Goal: Task Accomplishment & Management: Use online tool/utility

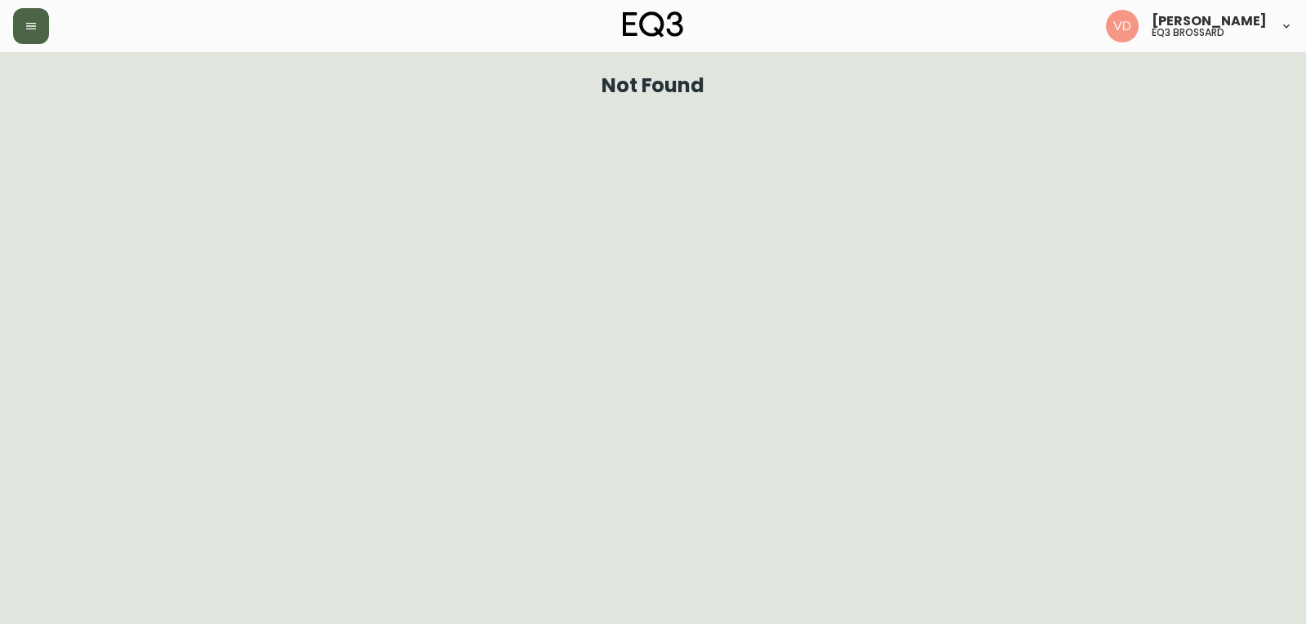
click at [20, 23] on button "button" at bounding box center [31, 26] width 36 height 36
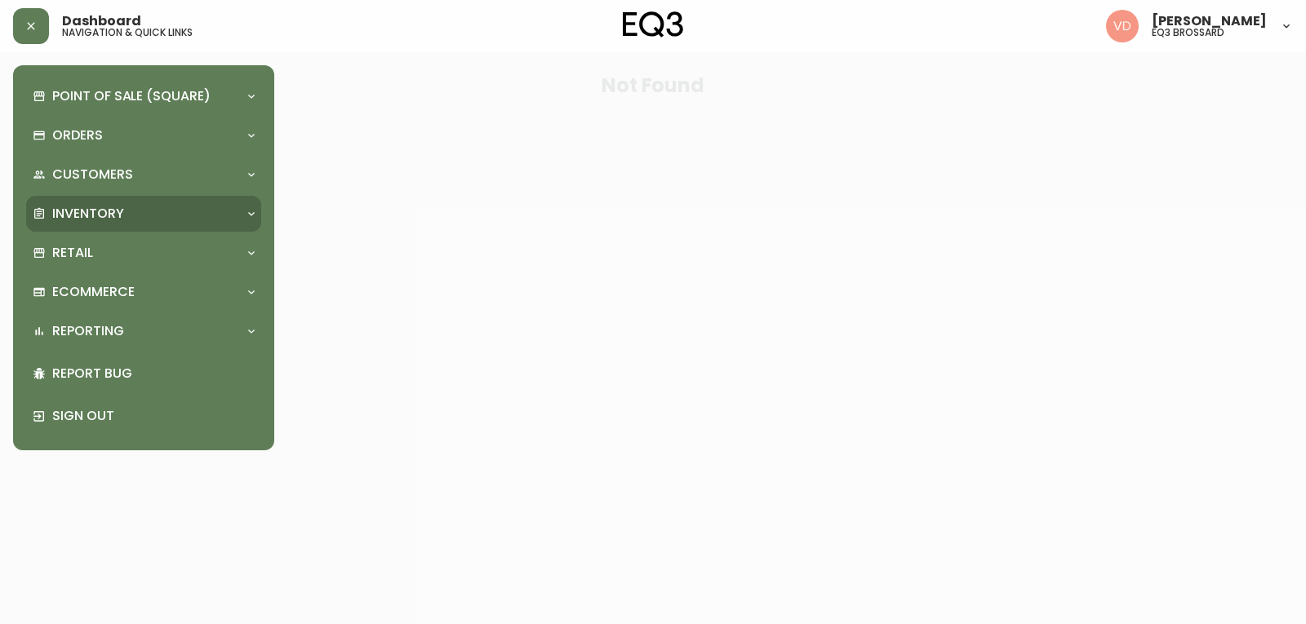
click at [98, 207] on p "Inventory" at bounding box center [88, 214] width 72 height 18
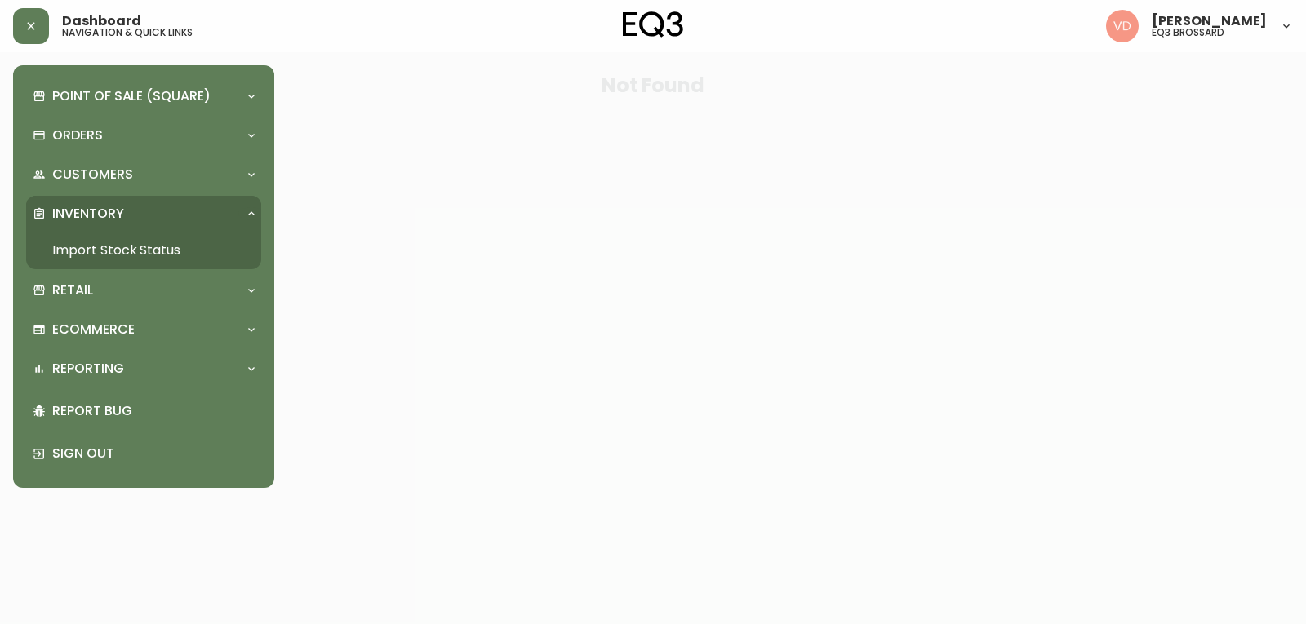
click at [133, 251] on link "Import Stock Status" at bounding box center [143, 251] width 235 height 38
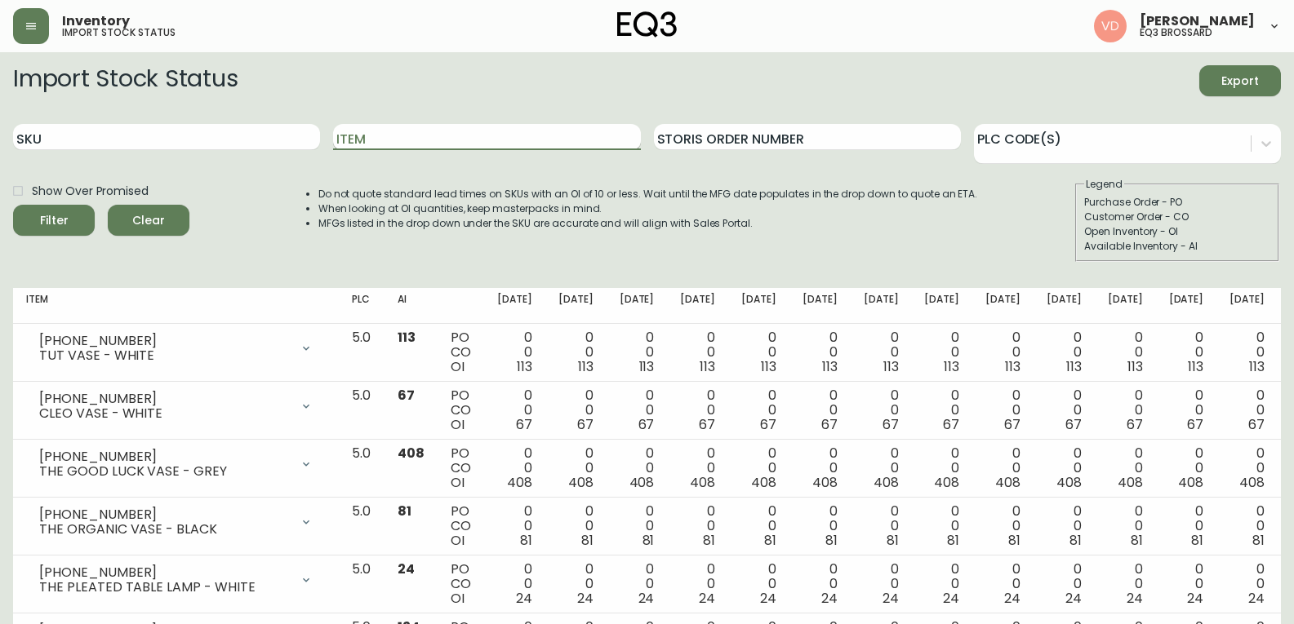
click at [384, 143] on input "Item" at bounding box center [486, 137] width 307 height 26
type input "s"
type input "A"
type input "[PERSON_NAME]"
click at [13, 205] on button "Filter" at bounding box center [54, 220] width 82 height 31
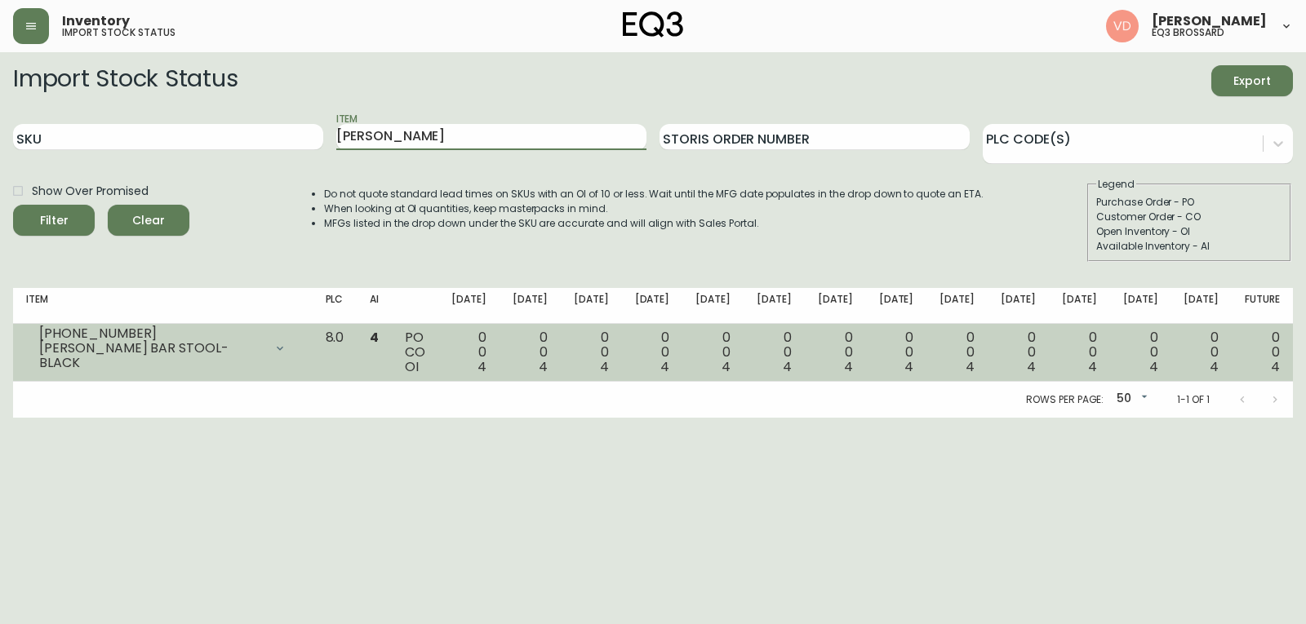
click at [486, 367] on span "4" at bounding box center [482, 367] width 9 height 19
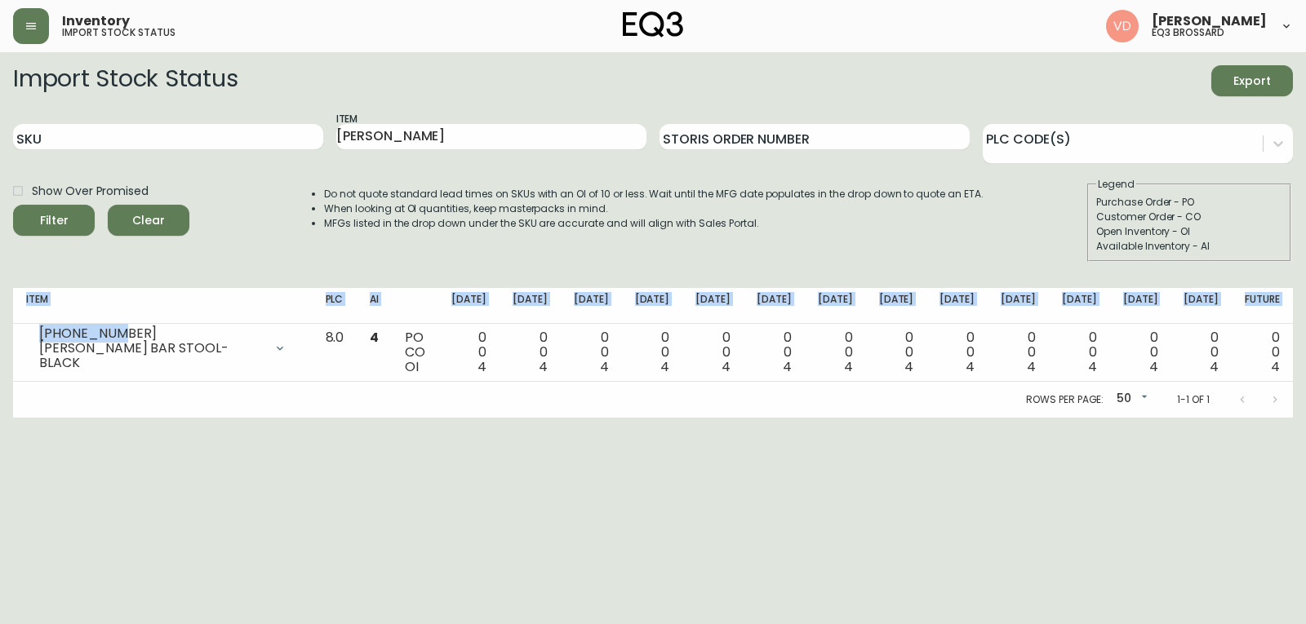
drag, startPoint x: 118, startPoint y: 336, endPoint x: 0, endPoint y: 331, distance: 117.7
click at [0, 331] on main "Import Stock Status Export SKU Item [PERSON_NAME] Storis Order Number PLC Code(…" at bounding box center [653, 235] width 1306 height 366
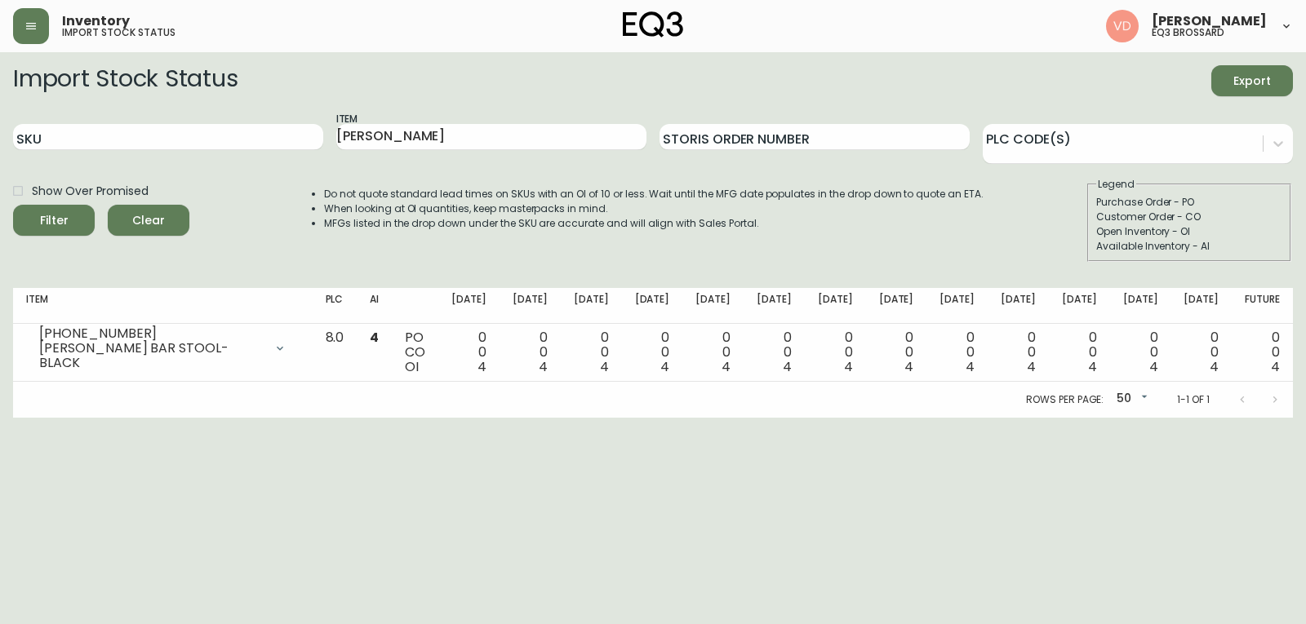
click at [398, 418] on html "Inventory import stock status [PERSON_NAME] eq3 [PERSON_NAME] Import Stock Stat…" at bounding box center [653, 209] width 1306 height 418
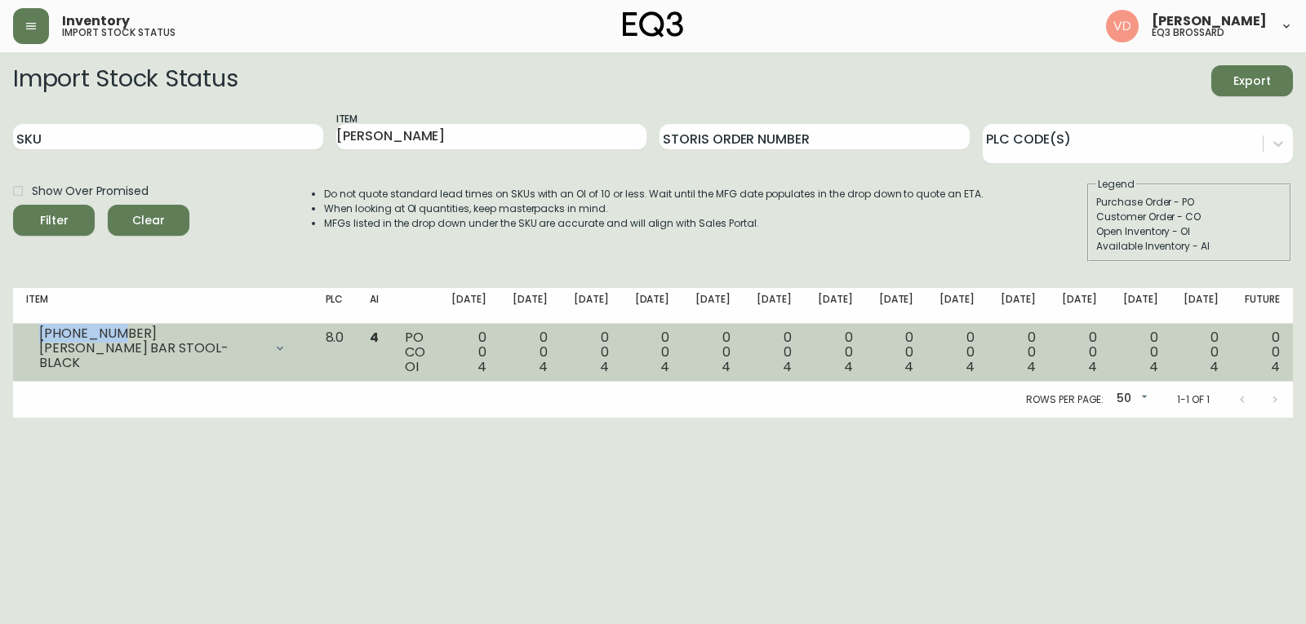
drag, startPoint x: 87, startPoint y: 338, endPoint x: 29, endPoint y: 342, distance: 58.1
click at [29, 342] on div "[PHONE_NUMBER] [PERSON_NAME] BAR STOOL- BLACK" at bounding box center [162, 349] width 273 height 36
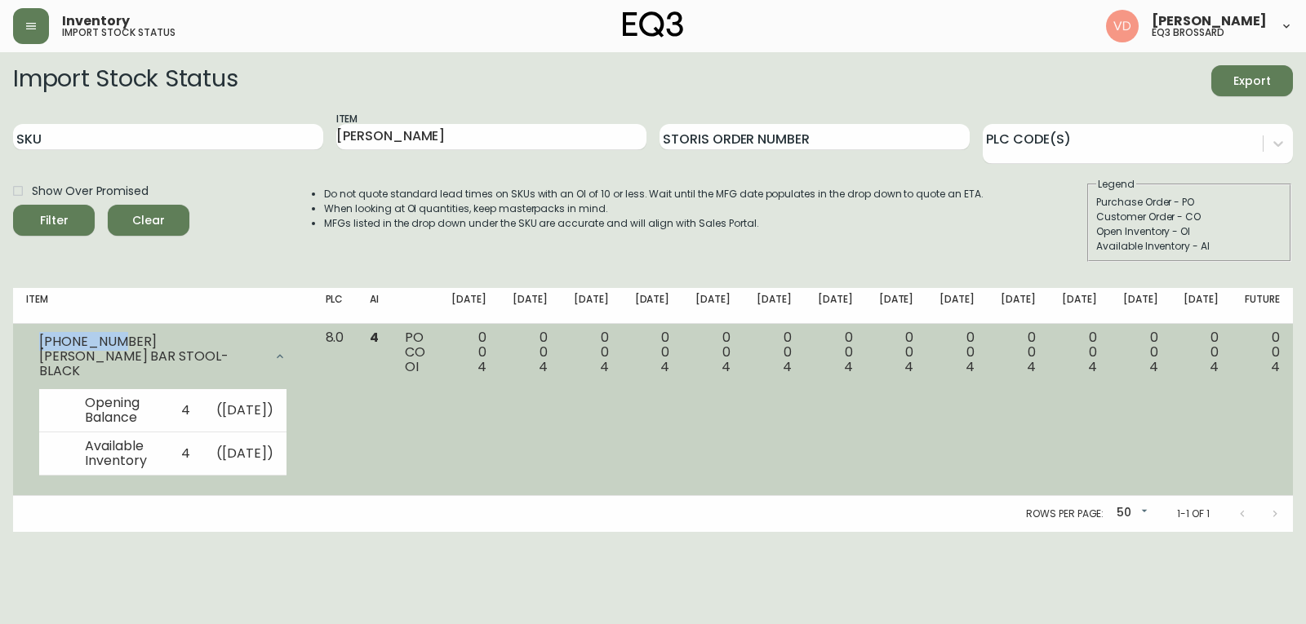
copy div "[PHONE_NUMBER]"
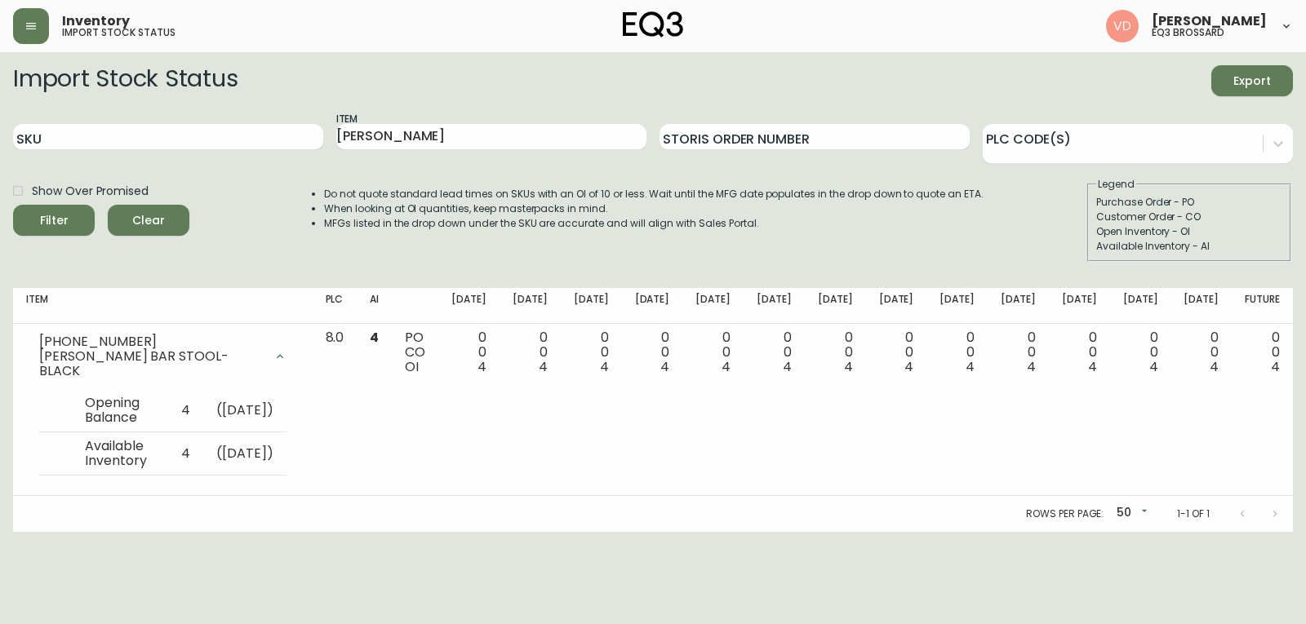
click at [387, 522] on div "Rows per page: 50 50 1-1 of 1" at bounding box center [653, 514] width 1280 height 36
click at [386, 530] on div "Rows per page: 50 50 1-1 of 1" at bounding box center [653, 514] width 1280 height 36
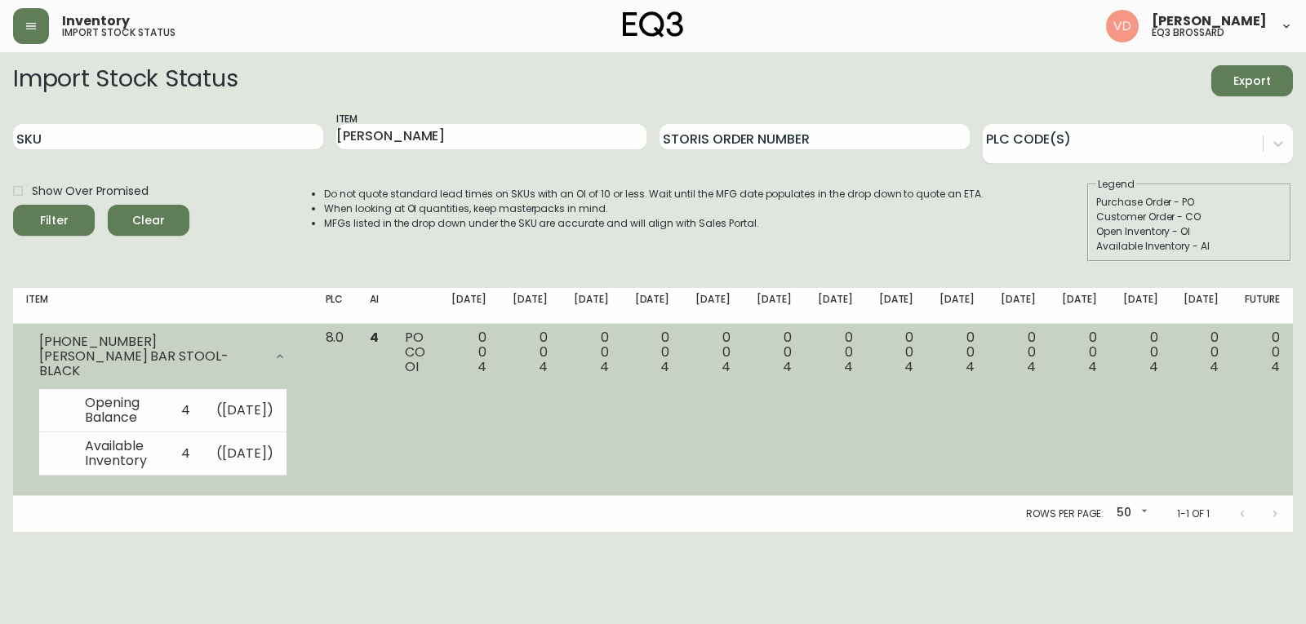
click at [100, 343] on div "[PHONE_NUMBER]" at bounding box center [151, 342] width 224 height 15
drag, startPoint x: 141, startPoint y: 345, endPoint x: 17, endPoint y: 344, distance: 124.1
click at [17, 344] on td "[PHONE_NUMBER] [PERSON_NAME] BAR STOOL- BLACK Opening Balance 4 ( [DATE] ) Avai…" at bounding box center [163, 410] width 300 height 172
copy div "[PHONE_NUMBER]"
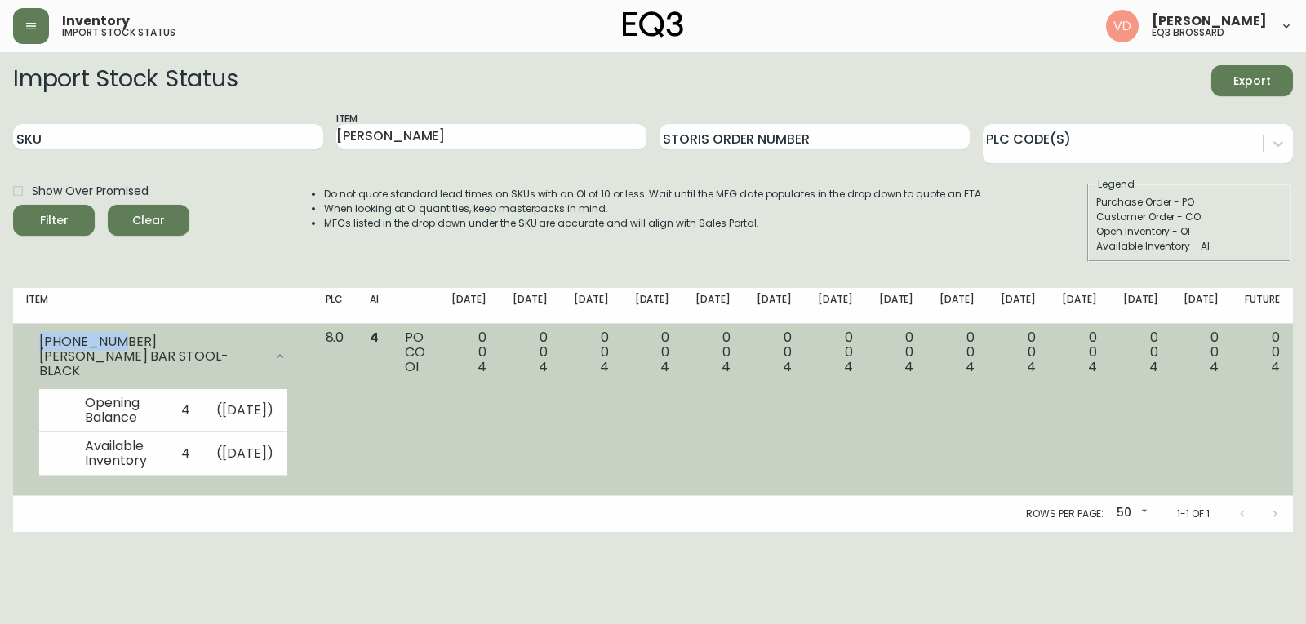
click at [198, 347] on div "[PHONE_NUMBER]" at bounding box center [151, 342] width 224 height 15
drag, startPoint x: 126, startPoint y: 347, endPoint x: 41, endPoint y: 350, distance: 85.0
click at [41, 349] on div "[PHONE_NUMBER]" at bounding box center [151, 342] width 224 height 15
copy div "[PHONE_NUMBER]"
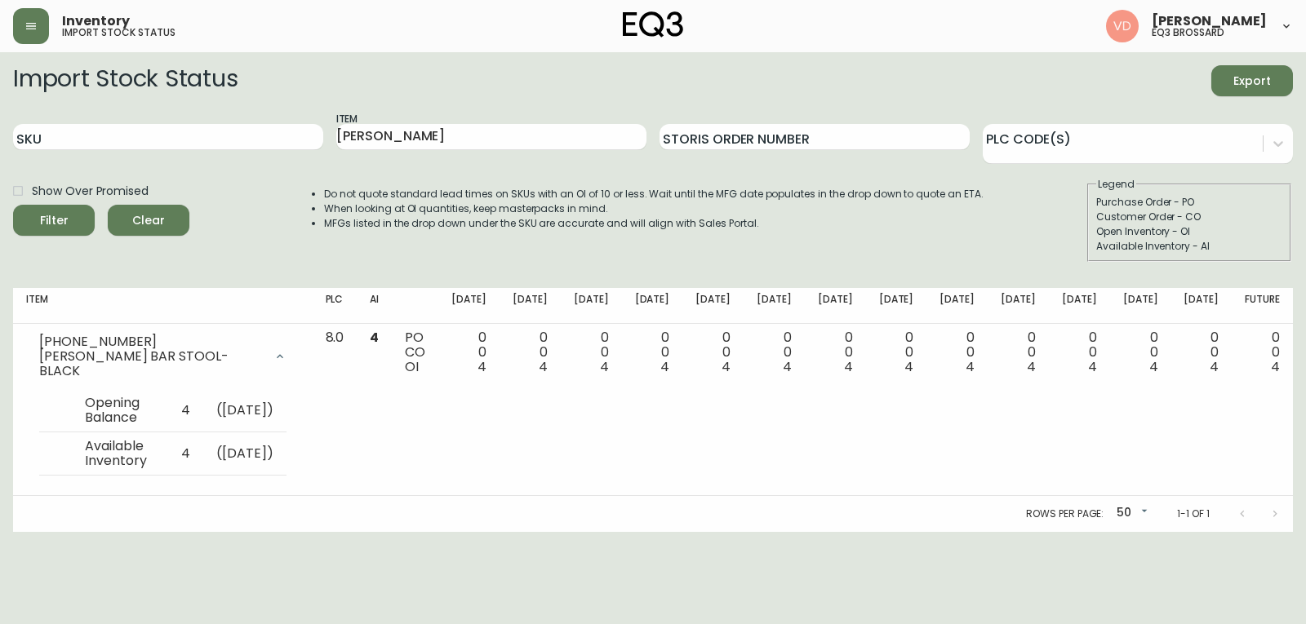
click at [1301, 491] on main "Import Stock Status Export SKU Item [PERSON_NAME] Storis Order Number PLC Code(…" at bounding box center [653, 292] width 1306 height 480
click at [1296, 495] on main "Import Stock Status Export SKU Item [PERSON_NAME] Storis Order Number PLC Code(…" at bounding box center [653, 292] width 1306 height 480
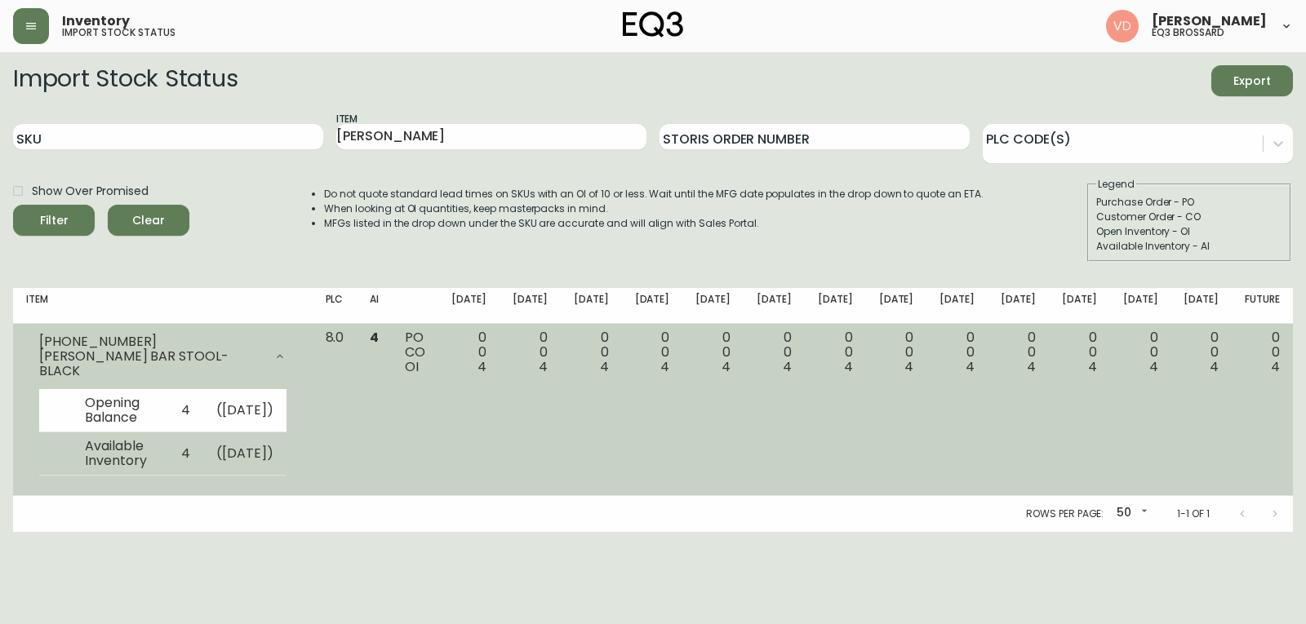
click at [43, 439] on td at bounding box center [55, 453] width 33 height 43
